Goal: Browse casually

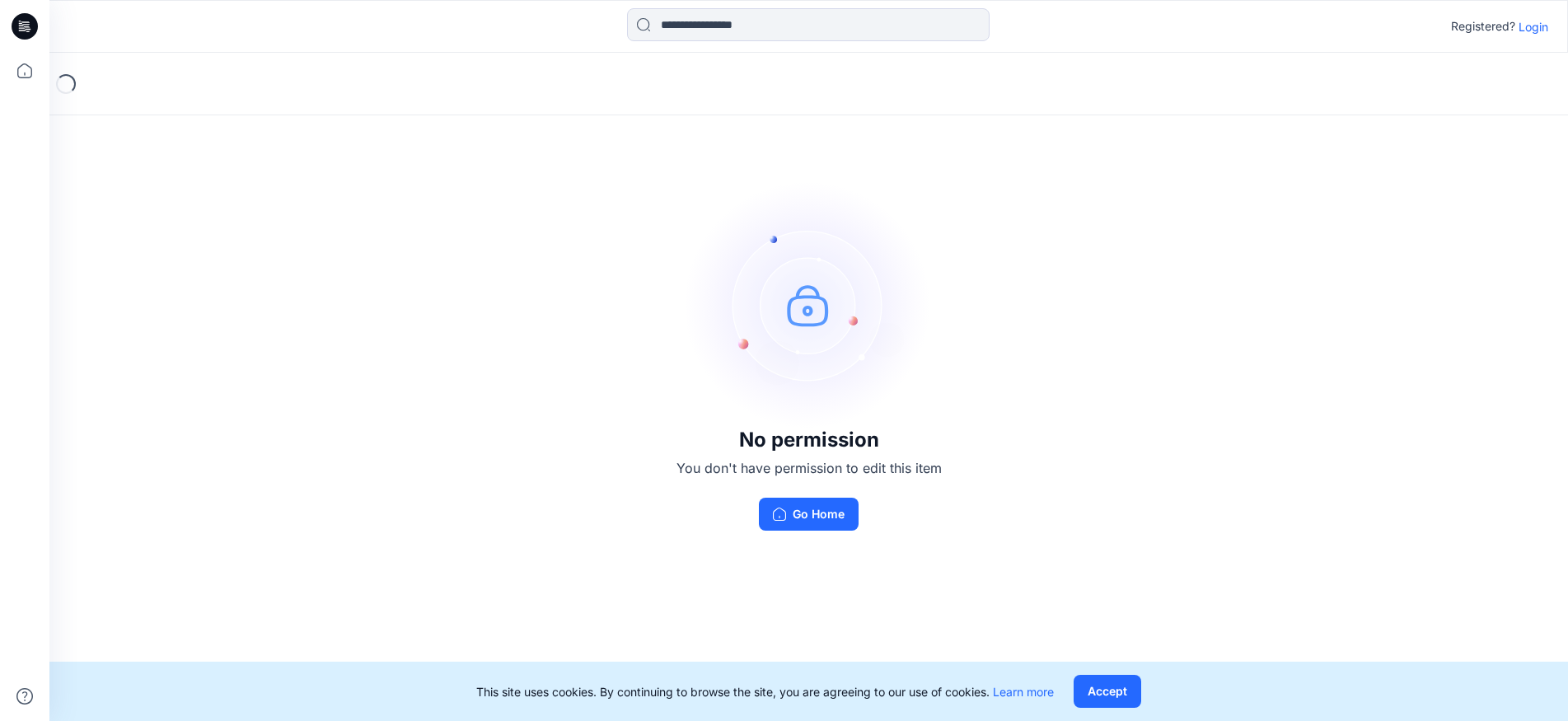
click at [1526, 26] on p "Login" at bounding box center [1532, 26] width 30 height 17
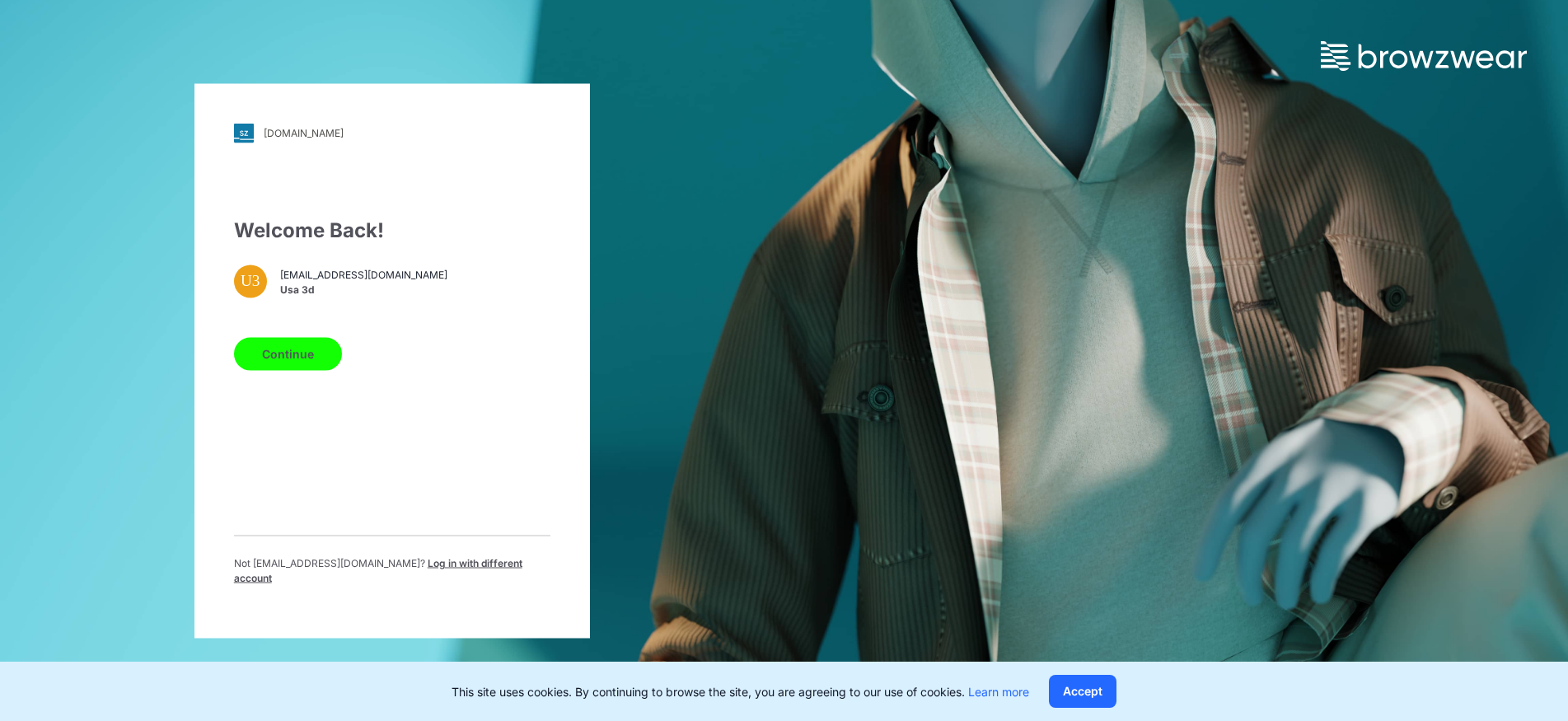
click at [306, 367] on button "Continue" at bounding box center [287, 353] width 108 height 33
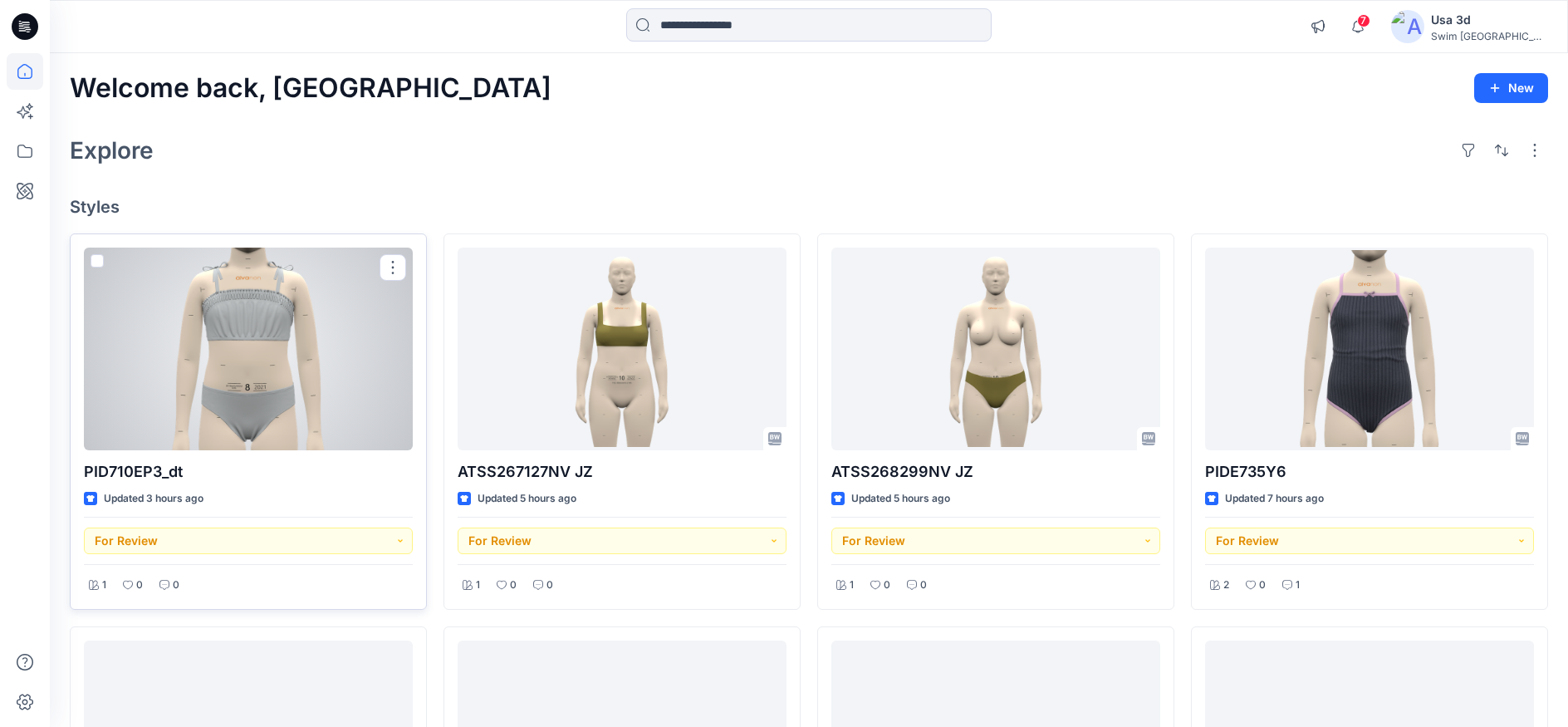
click at [269, 356] on div at bounding box center [248, 349] width 329 height 202
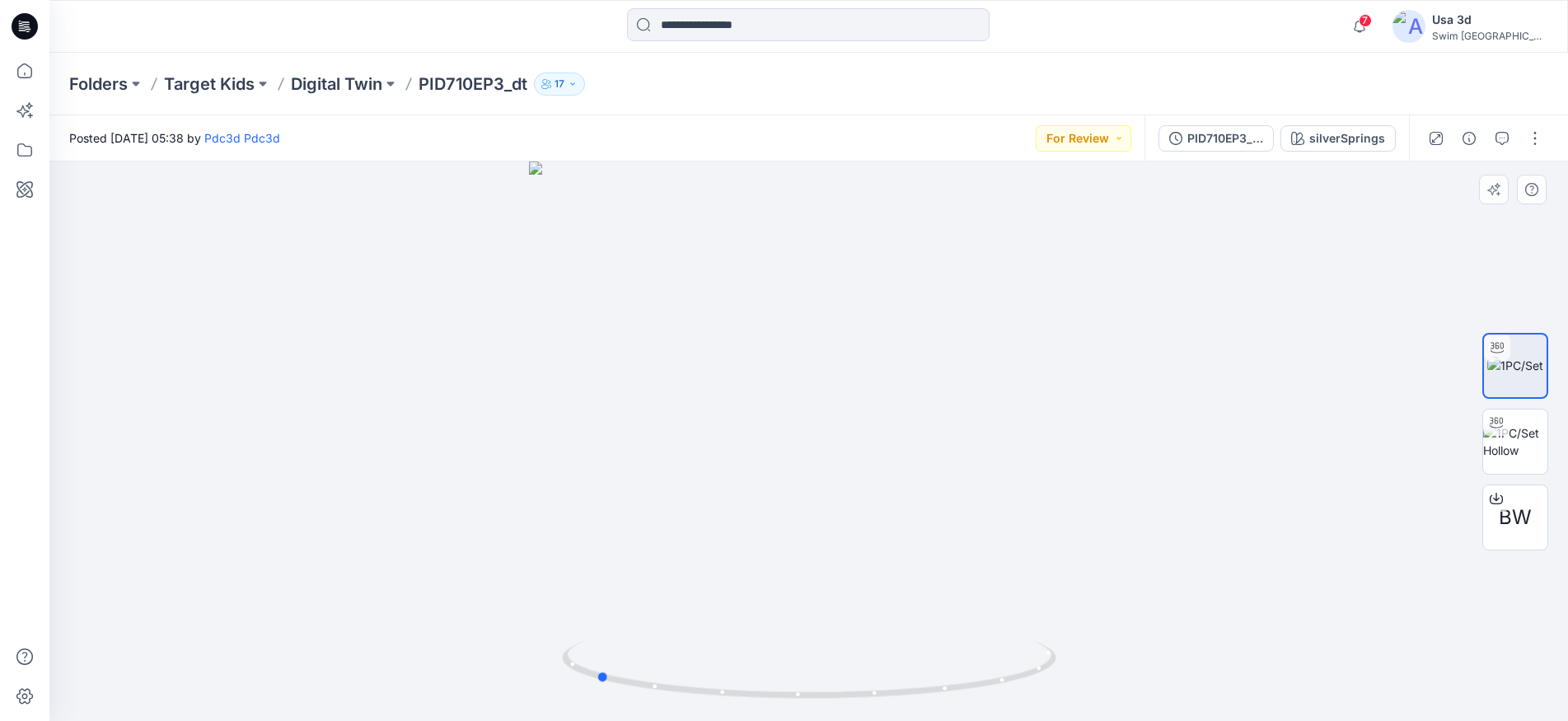
drag, startPoint x: 868, startPoint y: 337, endPoint x: 790, endPoint y: 324, distance: 79.1
click at [717, 324] on div at bounding box center [808, 441] width 1518 height 559
click at [983, 330] on div at bounding box center [808, 441] width 1518 height 559
drag, startPoint x: 823, startPoint y: 348, endPoint x: 971, endPoint y: 347, distance: 148.0
click at [971, 347] on div at bounding box center [808, 441] width 1518 height 559
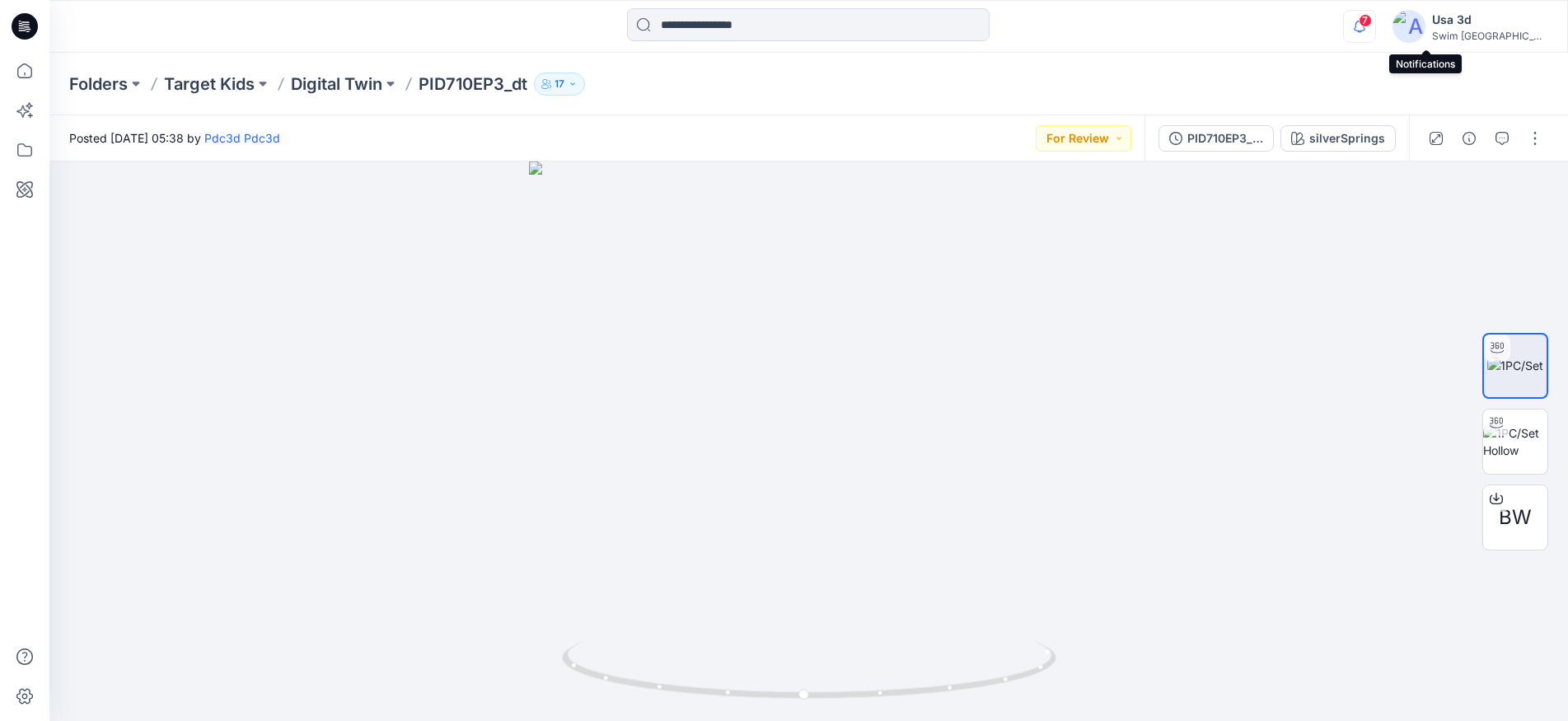
click at [1375, 27] on icon "button" at bounding box center [1359, 26] width 31 height 33
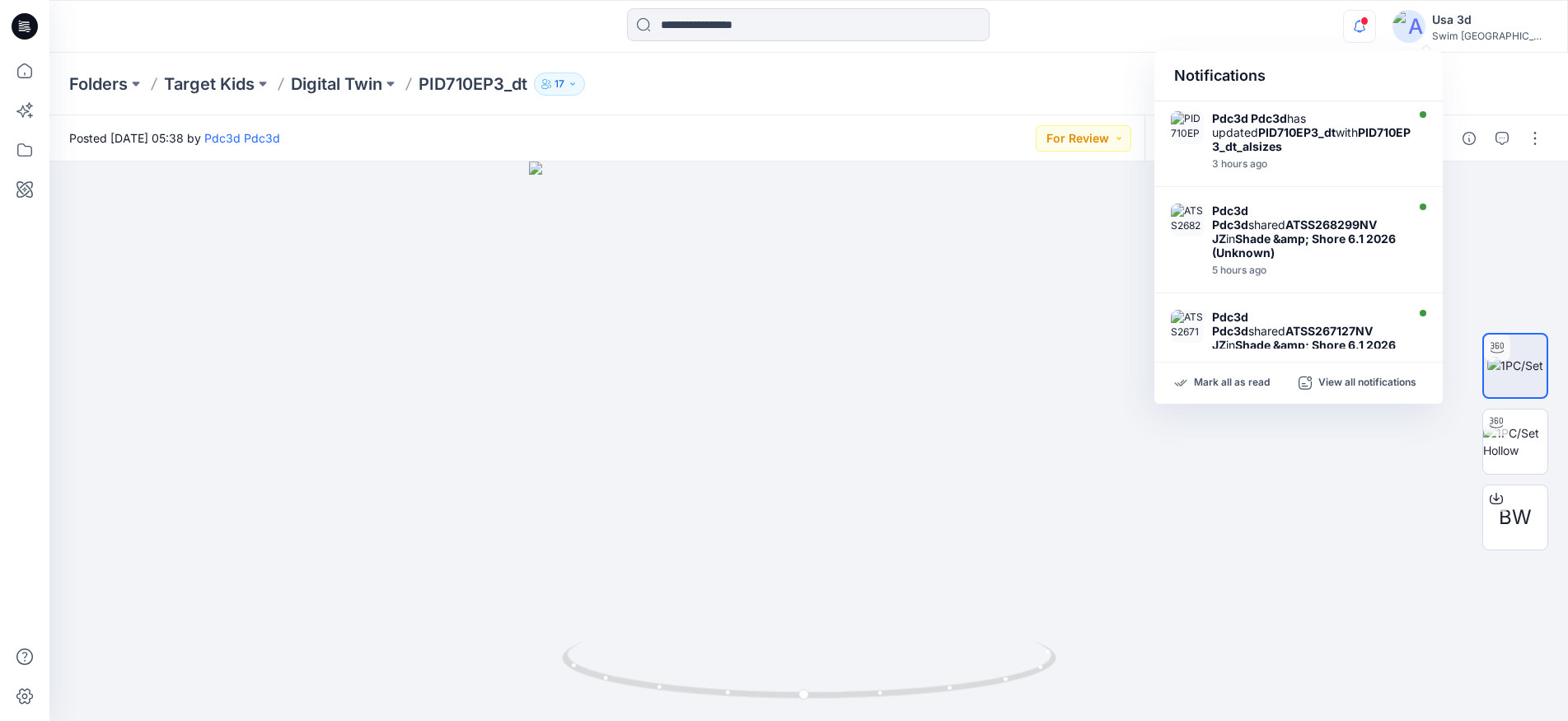
click at [1375, 26] on icon "button" at bounding box center [1359, 26] width 31 height 33
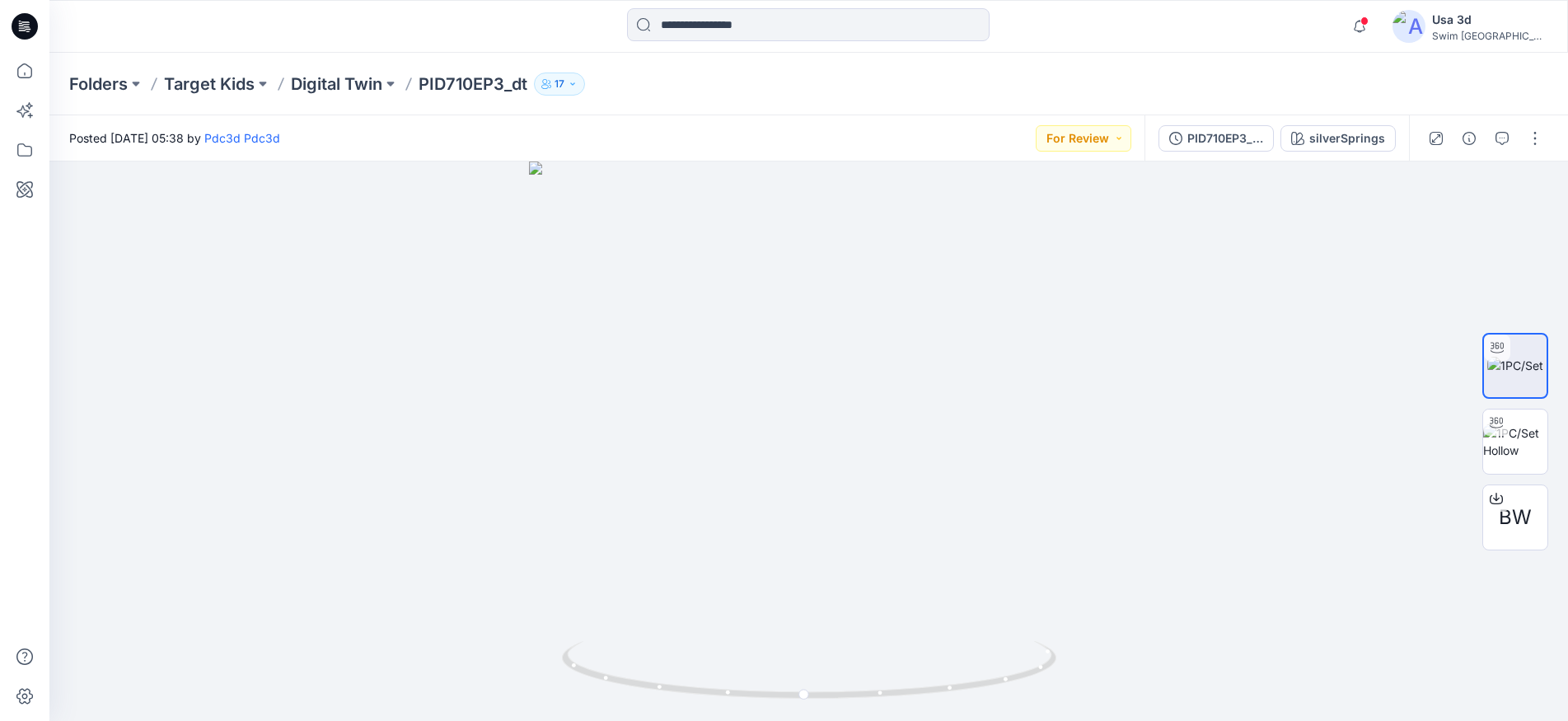
click at [33, 26] on icon at bounding box center [25, 26] width 26 height 26
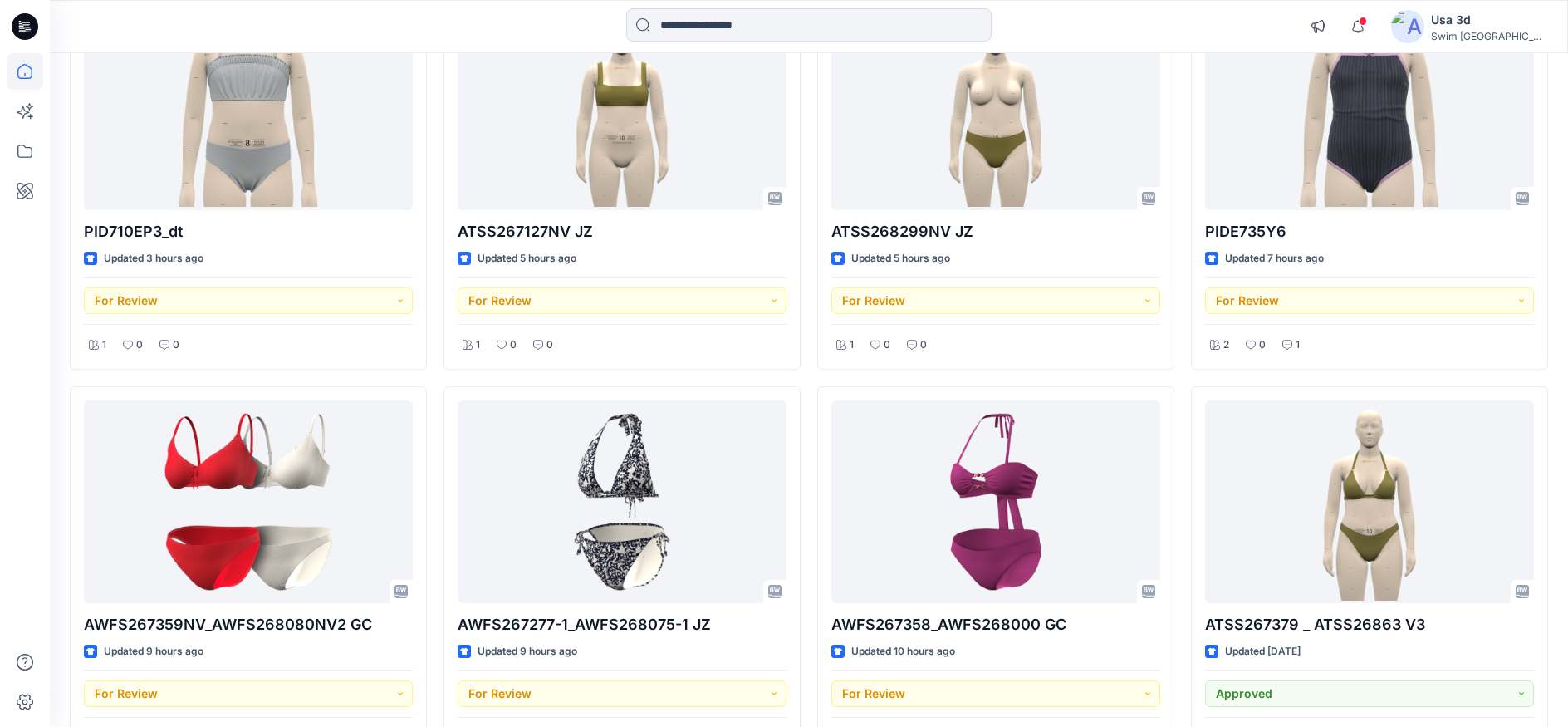
scroll to position [249, 0]
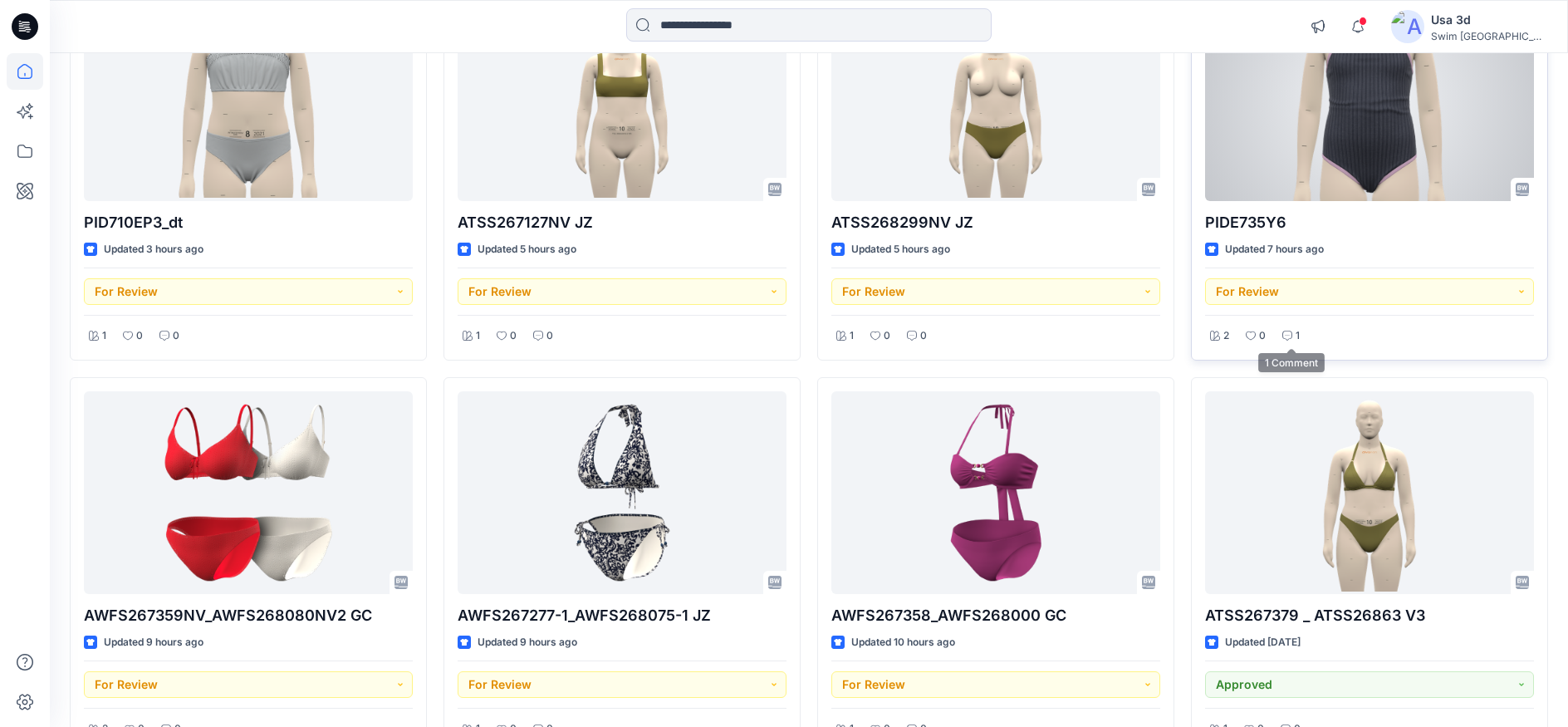
click at [1294, 341] on div "1" at bounding box center [1291, 336] width 27 height 21
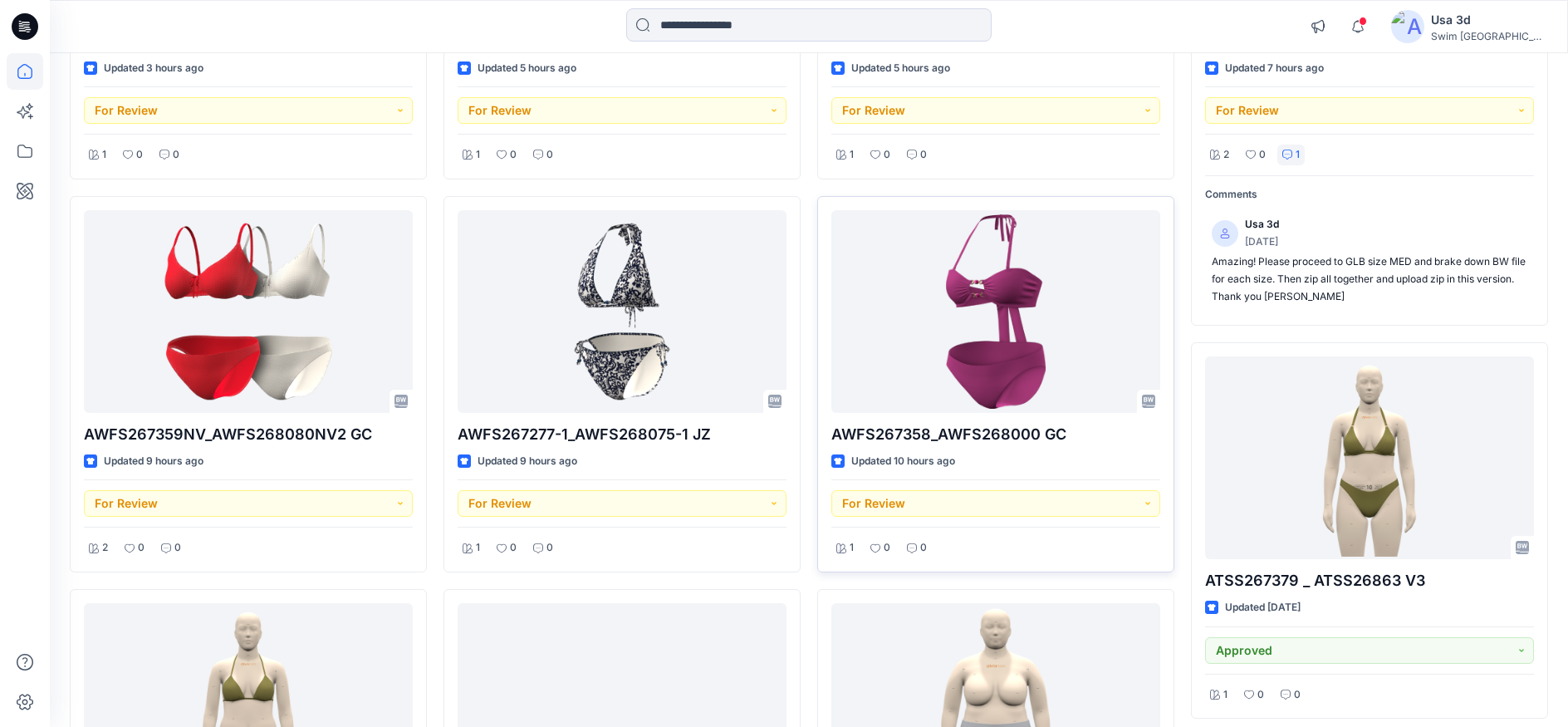
scroll to position [498, 0]
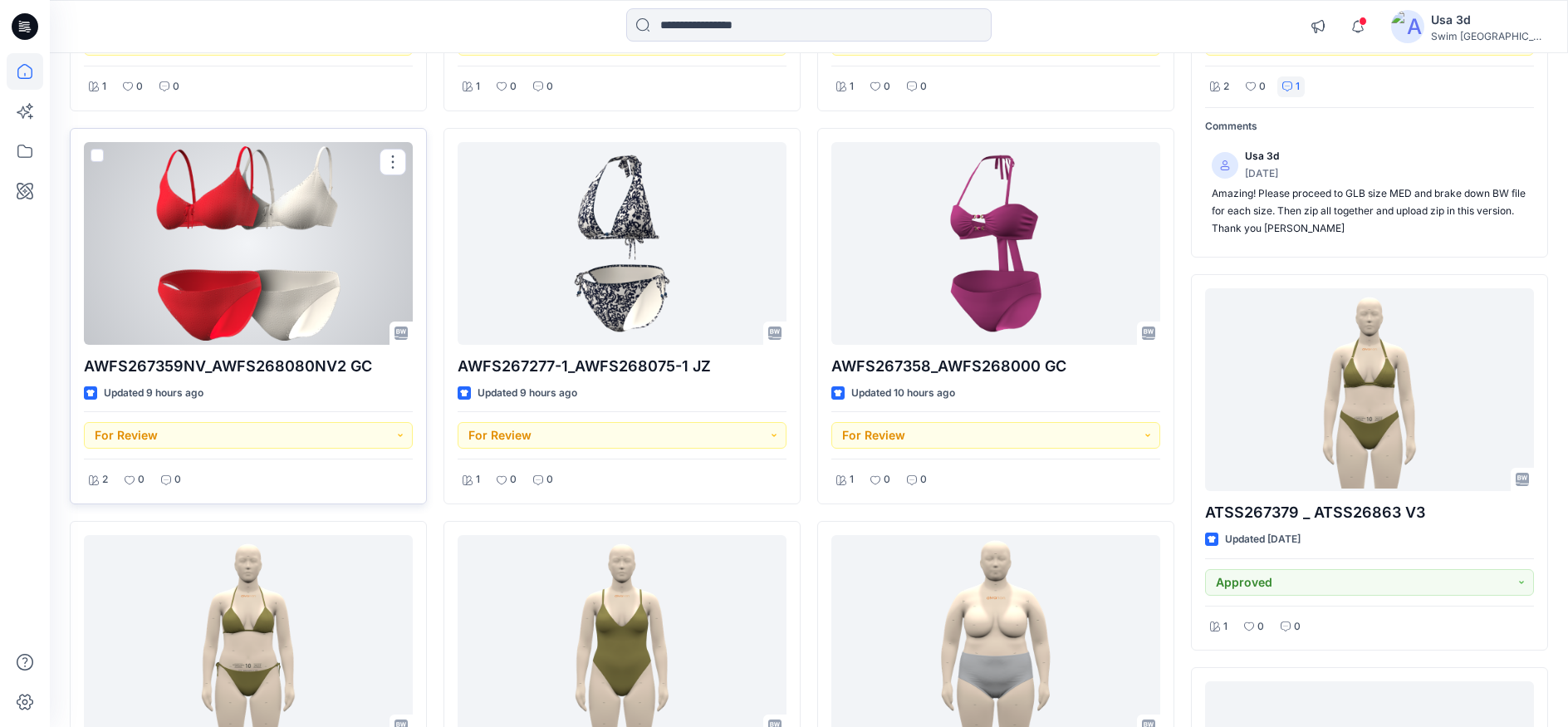
click at [293, 297] on div at bounding box center [248, 243] width 329 height 202
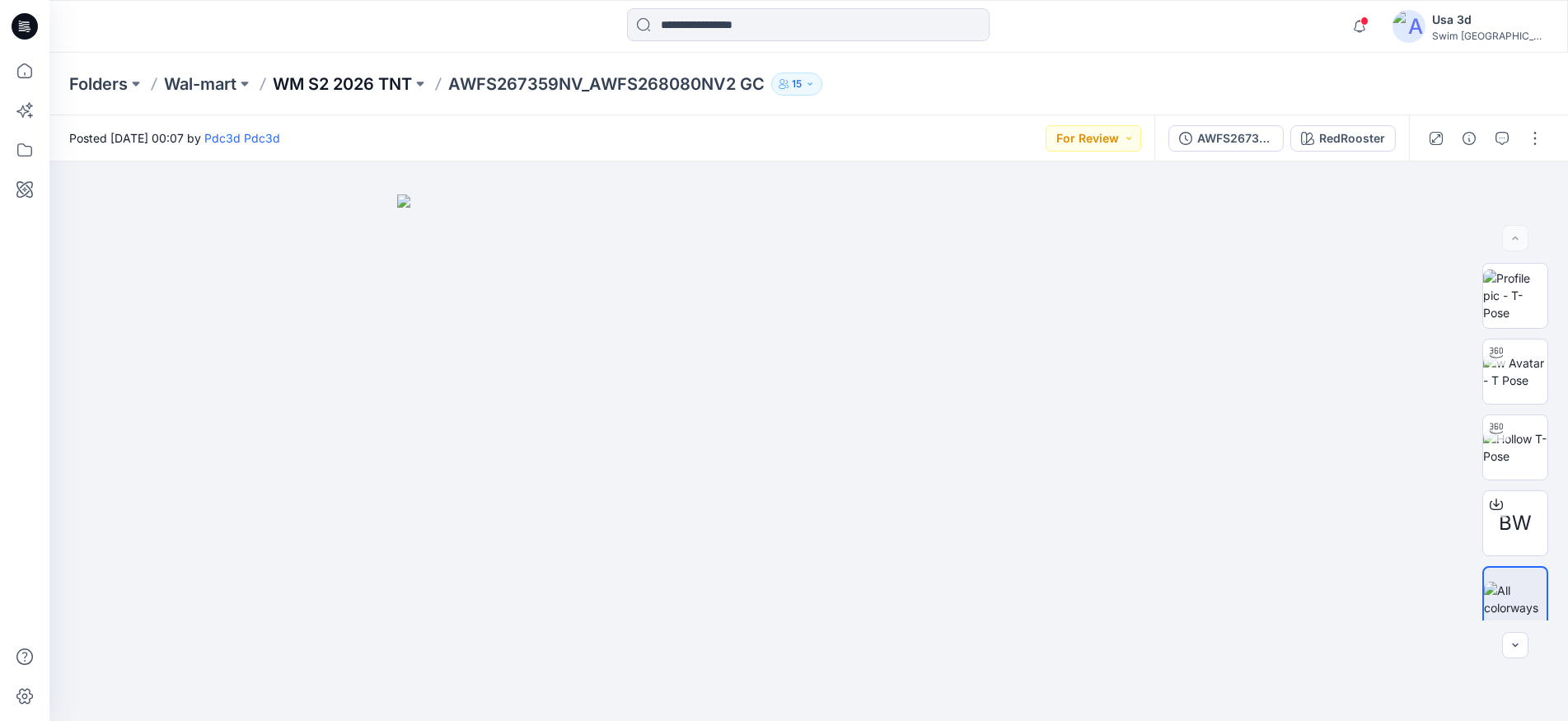
click at [361, 77] on p "WM S2 2026 TNT" at bounding box center [342, 84] width 139 height 23
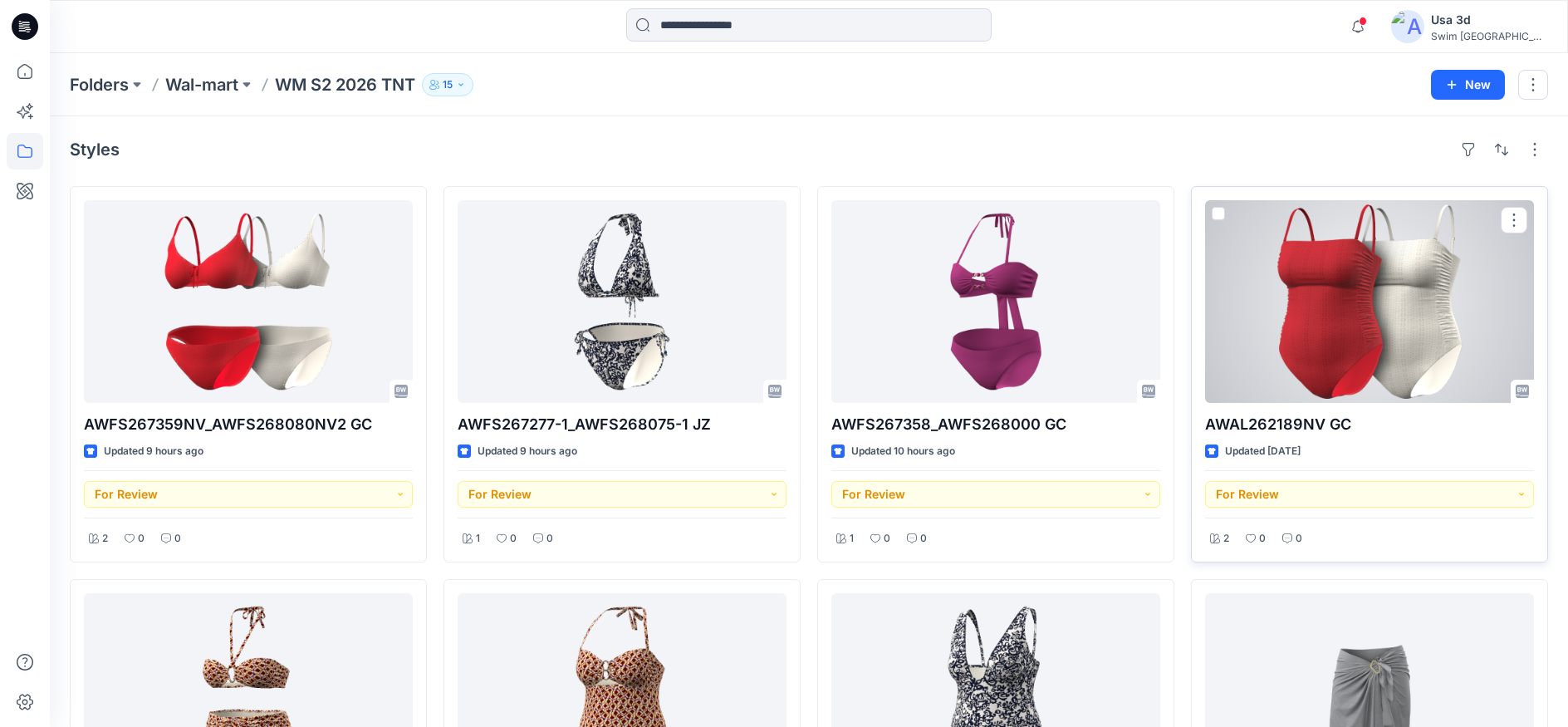
click at [1325, 329] on div at bounding box center [1369, 301] width 329 height 202
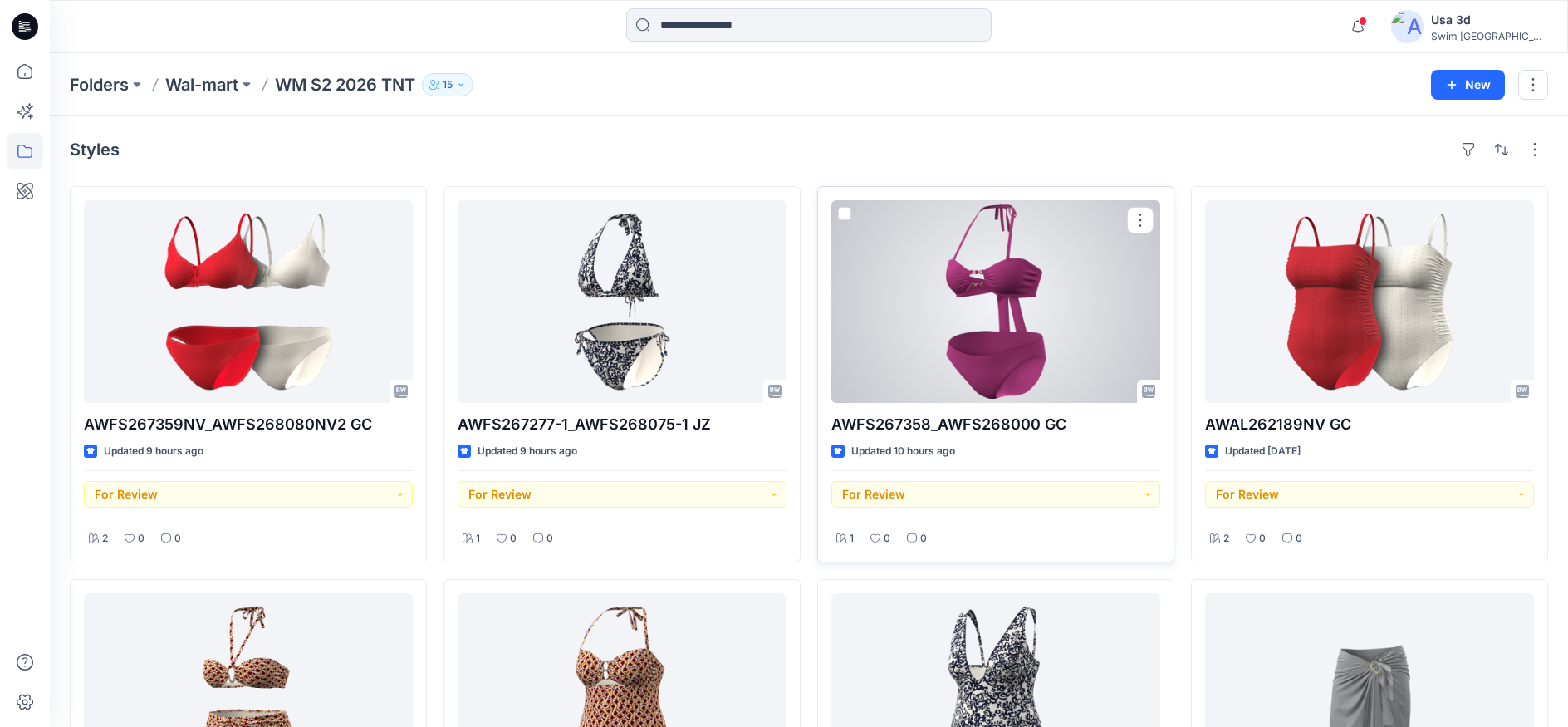
click at [1017, 366] on div at bounding box center [995, 301] width 329 height 202
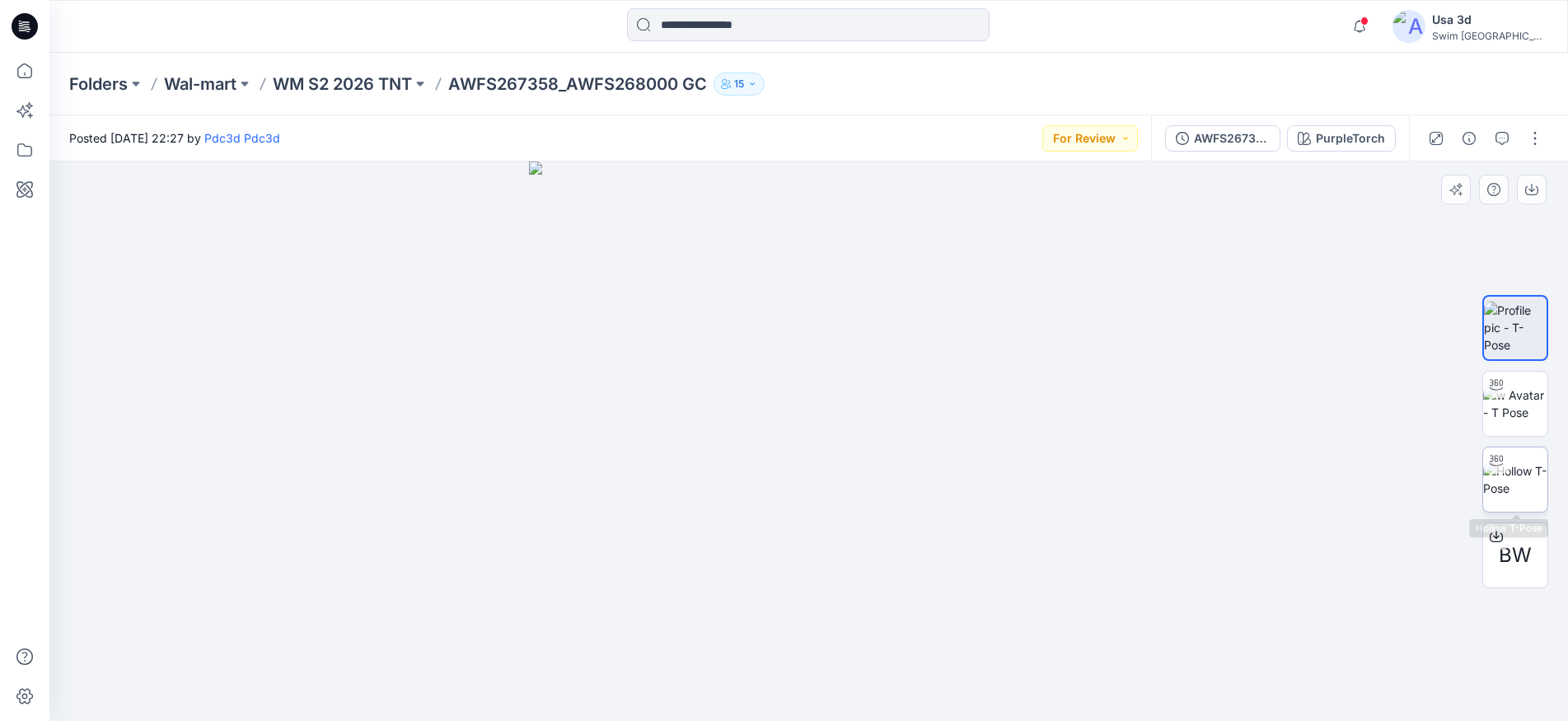
click at [1503, 474] on img at bounding box center [1515, 480] width 64 height 35
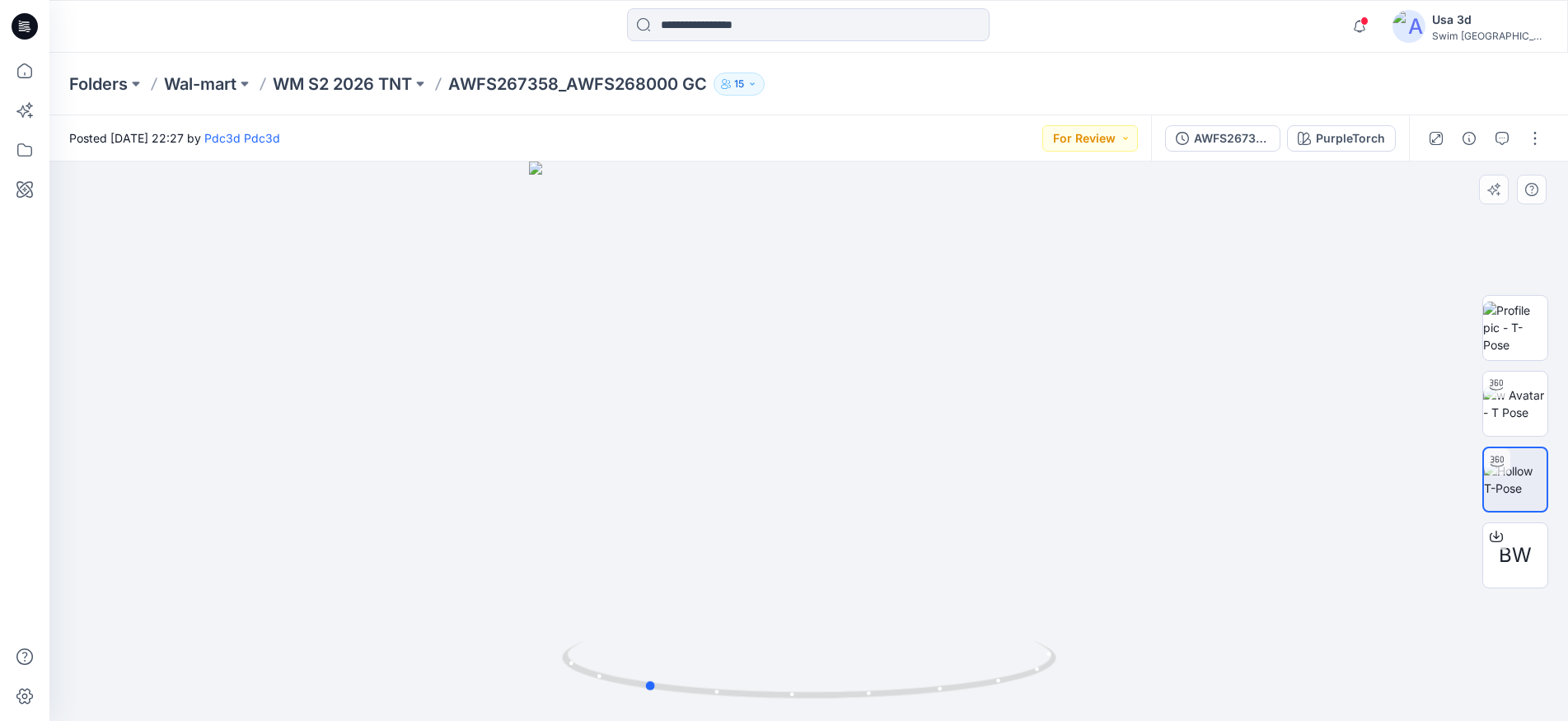
drag, startPoint x: 906, startPoint y: 405, endPoint x: 817, endPoint y: 391, distance: 90.1
click at [782, 389] on div at bounding box center [808, 441] width 1518 height 559
drag, startPoint x: 817, startPoint y: 391, endPoint x: 884, endPoint y: 393, distance: 67.0
click at [851, 393] on div at bounding box center [808, 441] width 1518 height 559
click at [932, 393] on div at bounding box center [808, 441] width 1518 height 559
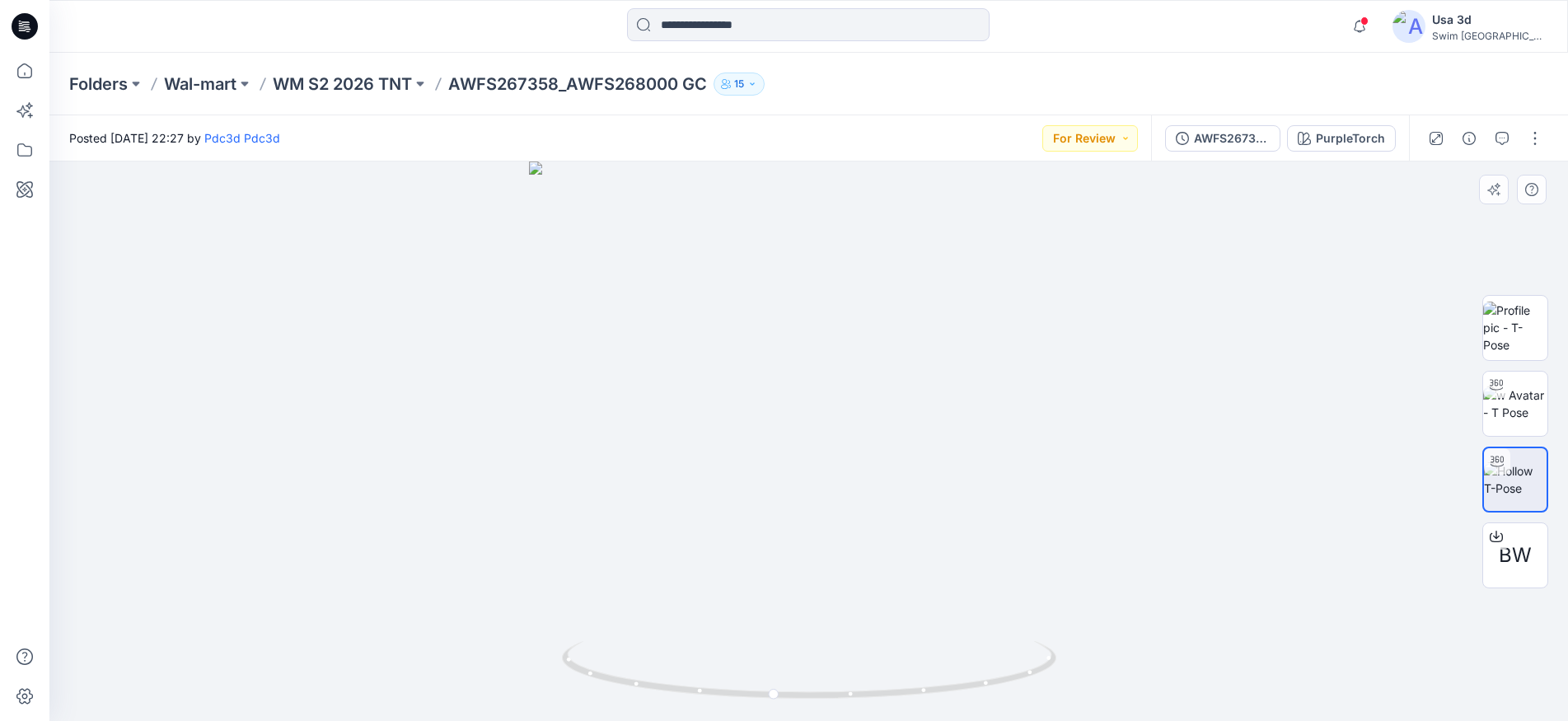
click at [1092, 401] on div at bounding box center [808, 441] width 1518 height 559
click at [839, 368] on div at bounding box center [808, 441] width 1518 height 559
drag, startPoint x: 1051, startPoint y: 360, endPoint x: 1020, endPoint y: 359, distance: 31.0
click at [1025, 359] on div at bounding box center [808, 441] width 1518 height 559
click at [49, 28] on div at bounding box center [25, 26] width 53 height 53
